Goal: Navigation & Orientation: Find specific page/section

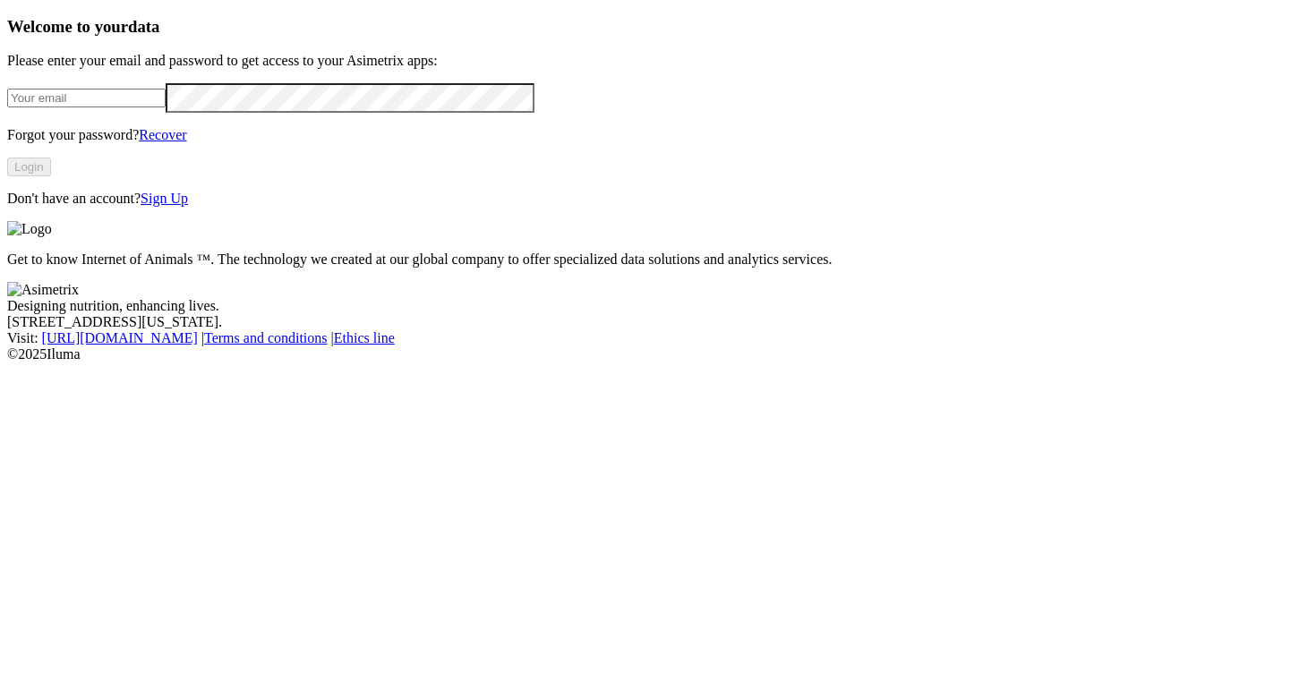
type input "[PERSON_NAME][EMAIL_ADDRESS][DOMAIN_NAME]"
click at [51, 176] on button "Login" at bounding box center [29, 167] width 44 height 19
